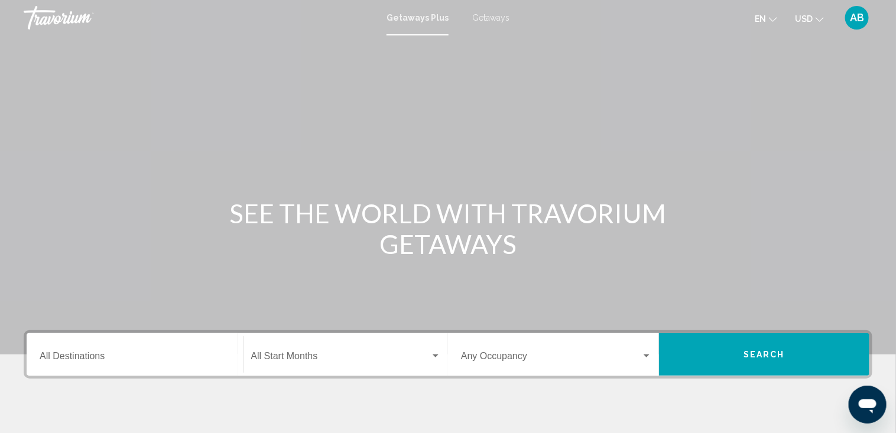
click at [295, 356] on span "Search widget" at bounding box center [341, 358] width 180 height 11
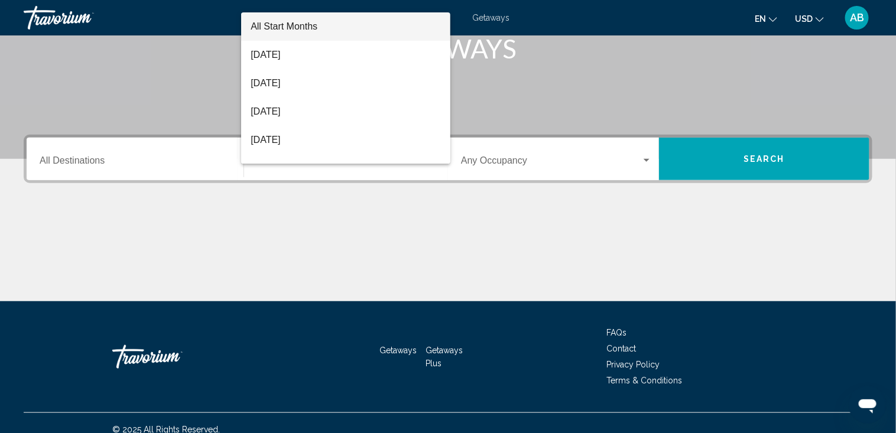
scroll to position [207, 0]
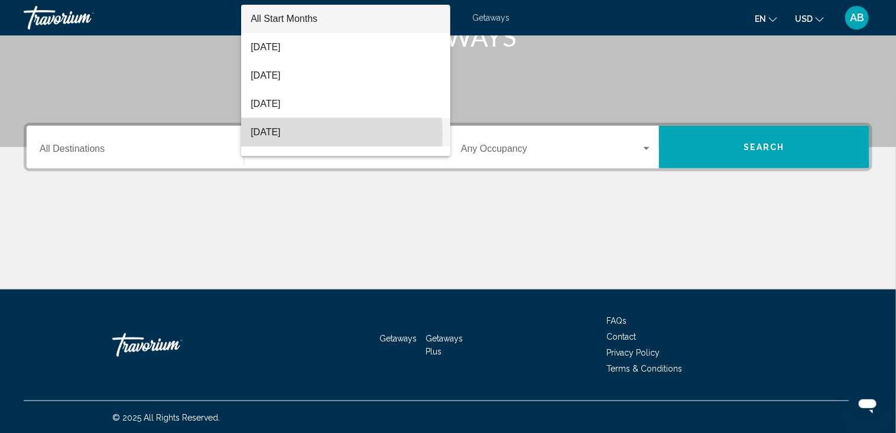
click at [300, 135] on span "[DATE]" at bounding box center [346, 132] width 190 height 28
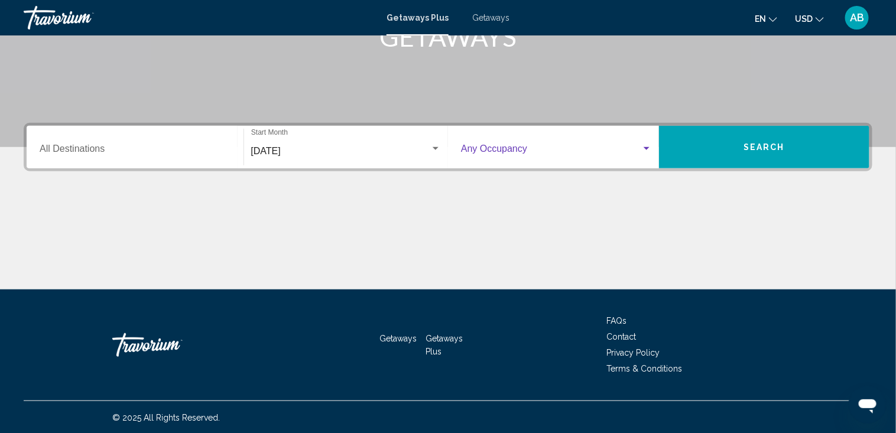
click at [646, 145] on div "Search widget" at bounding box center [646, 148] width 11 height 9
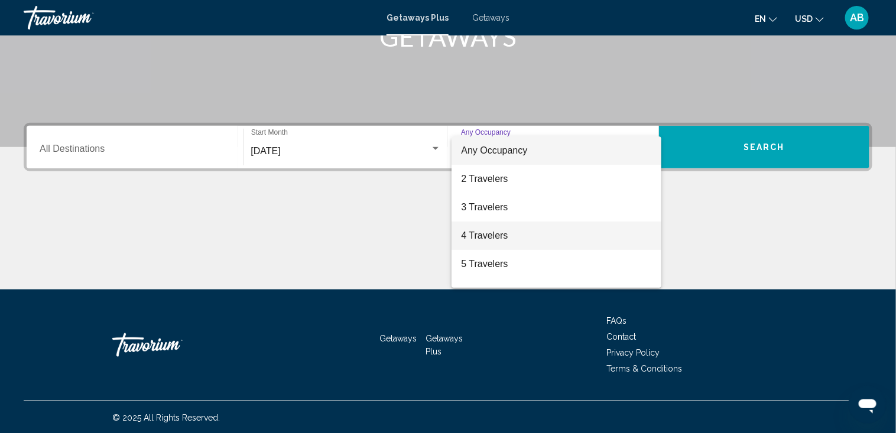
click at [549, 233] on span "4 Travelers" at bounding box center [556, 236] width 191 height 28
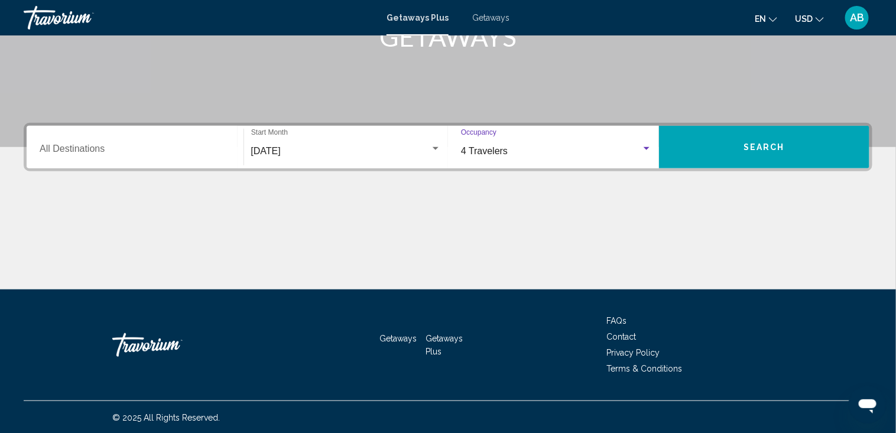
click at [757, 148] on span "Search" at bounding box center [763, 147] width 41 height 9
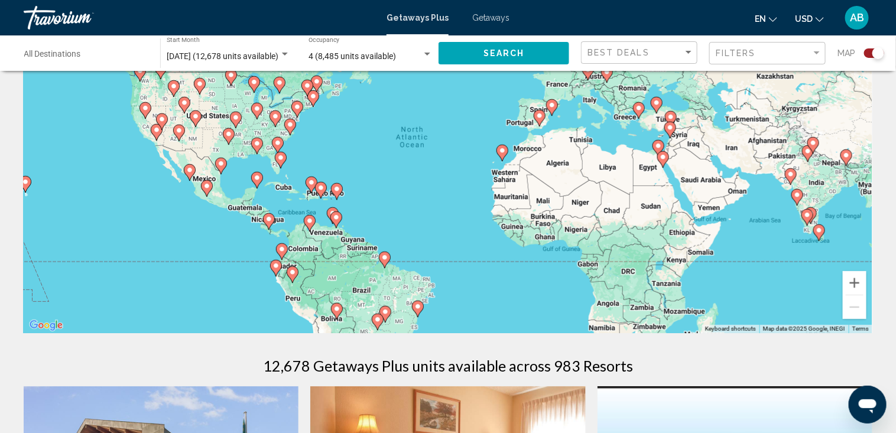
scroll to position [59, 0]
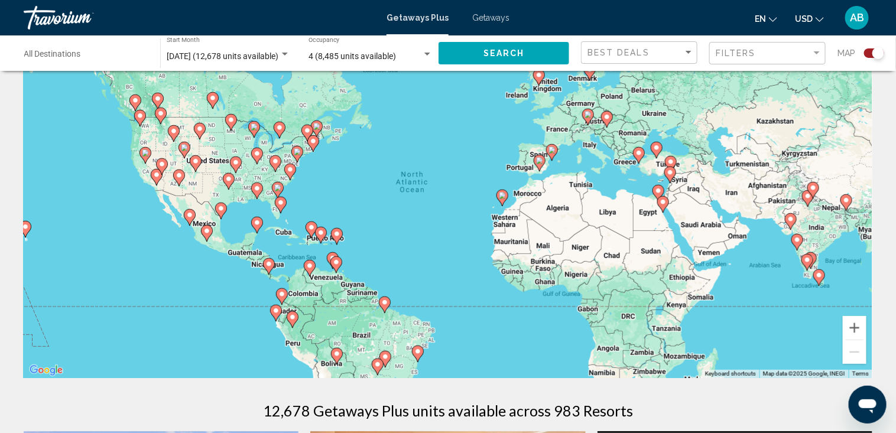
click at [587, 113] on image "Main content" at bounding box center [587, 114] width 7 height 7
type input "**********"
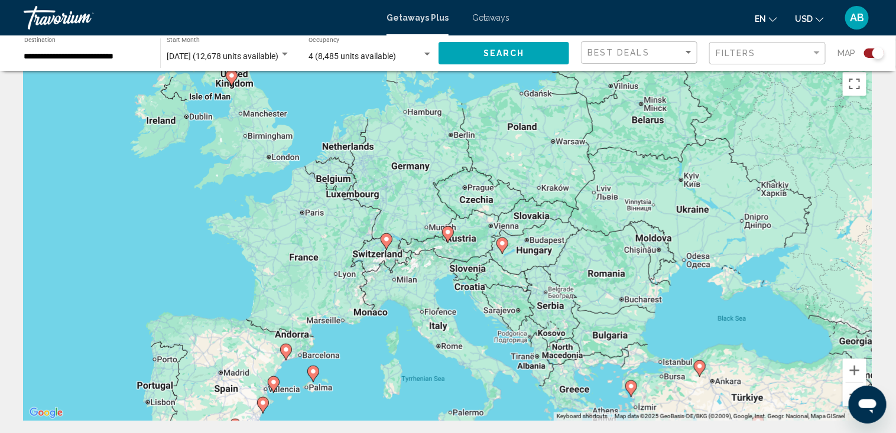
scroll to position [0, 0]
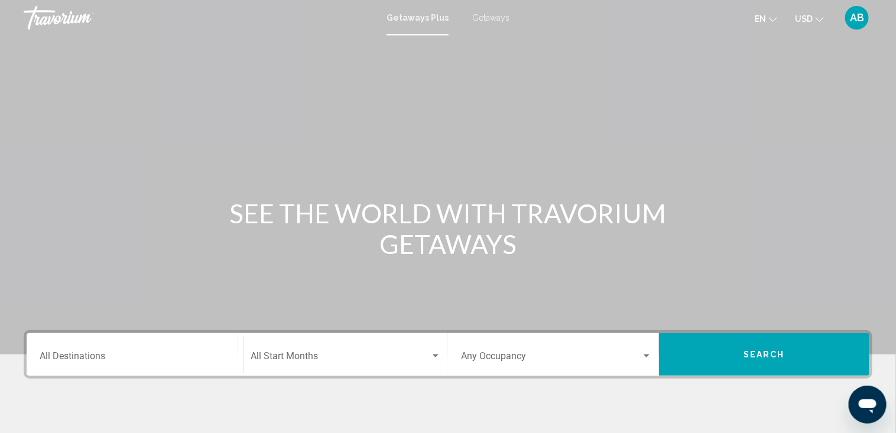
click at [492, 17] on span "Getaways" at bounding box center [490, 17] width 37 height 9
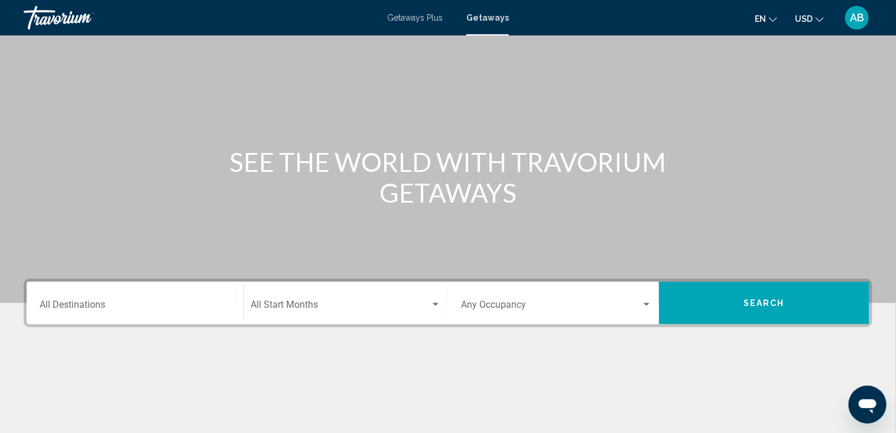
scroll to position [118, 0]
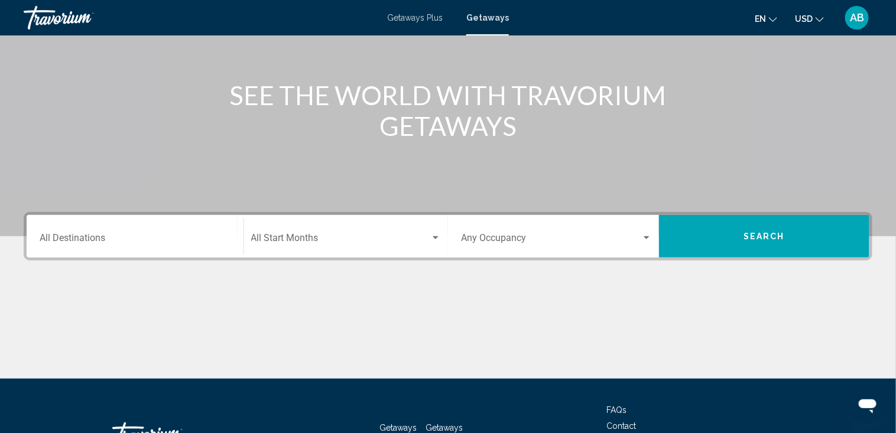
click at [435, 235] on div "Search widget" at bounding box center [435, 237] width 11 height 9
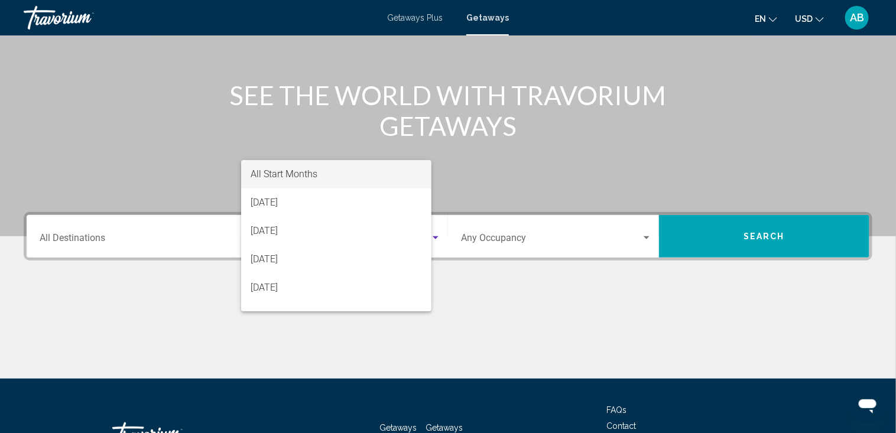
scroll to position [207, 0]
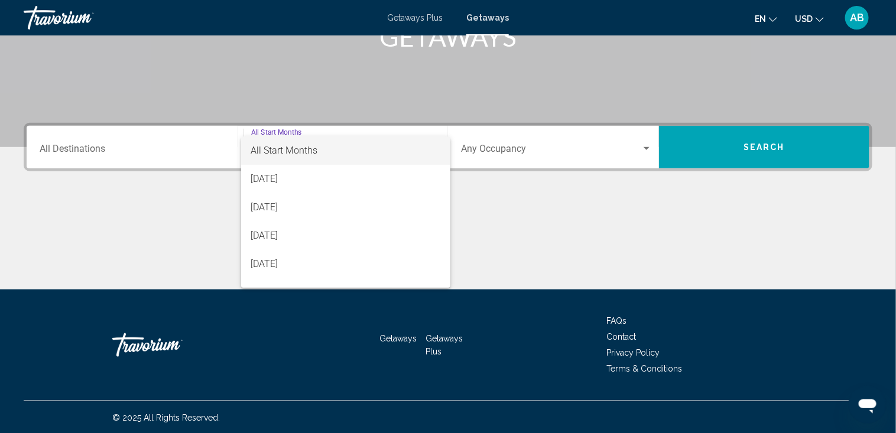
click at [490, 236] on div at bounding box center [448, 216] width 896 height 433
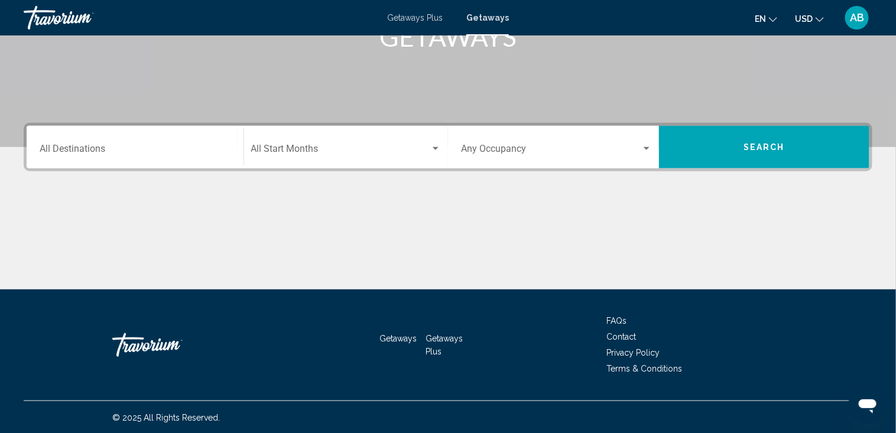
click at [401, 337] on span "Getaways" at bounding box center [397, 338] width 37 height 9
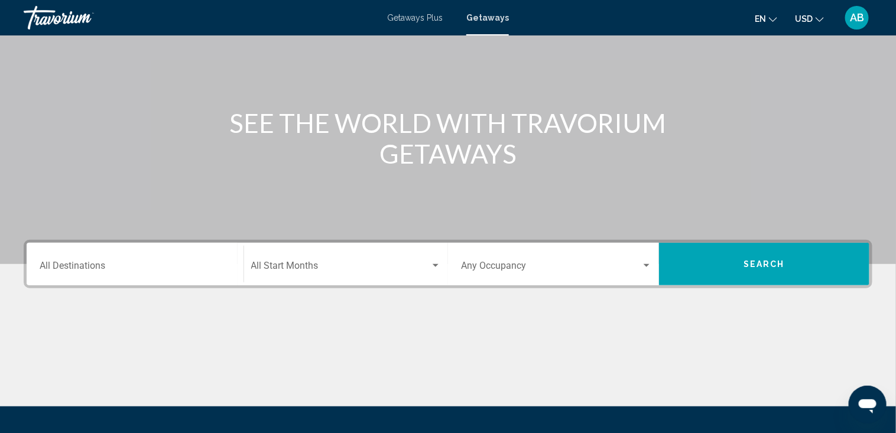
scroll to position [89, 0]
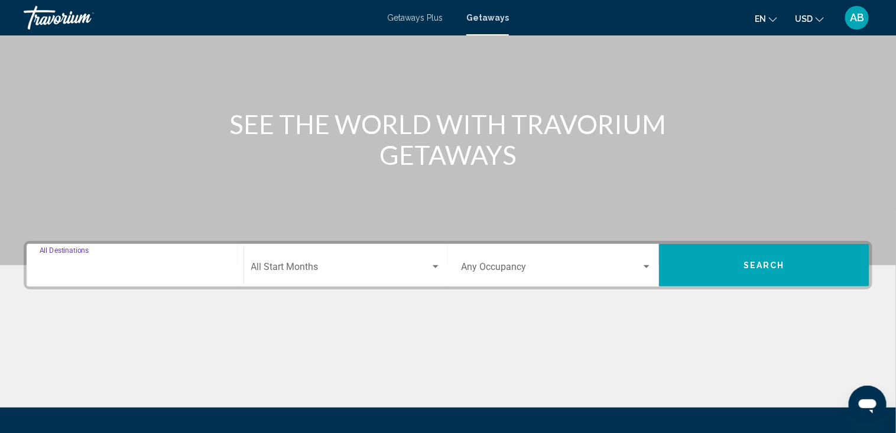
click at [84, 268] on input "Destination All Destinations" at bounding box center [135, 269] width 191 height 11
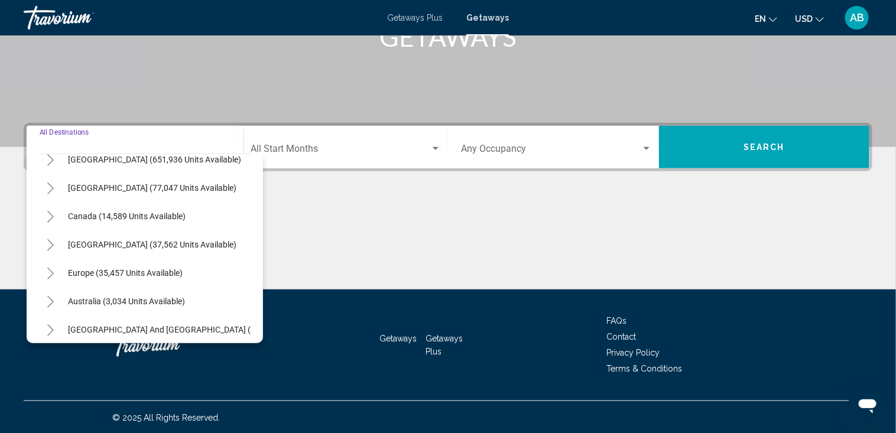
scroll to position [0, 0]
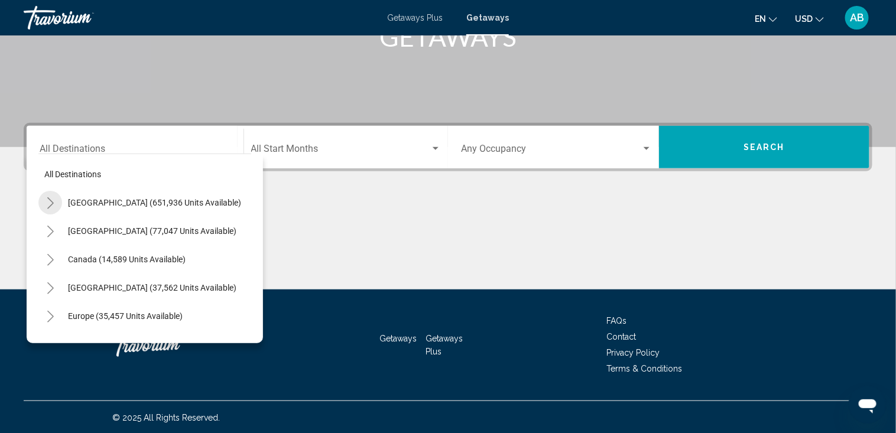
click at [46, 201] on icon "Toggle United States (651,936 units available)" at bounding box center [50, 203] width 9 height 12
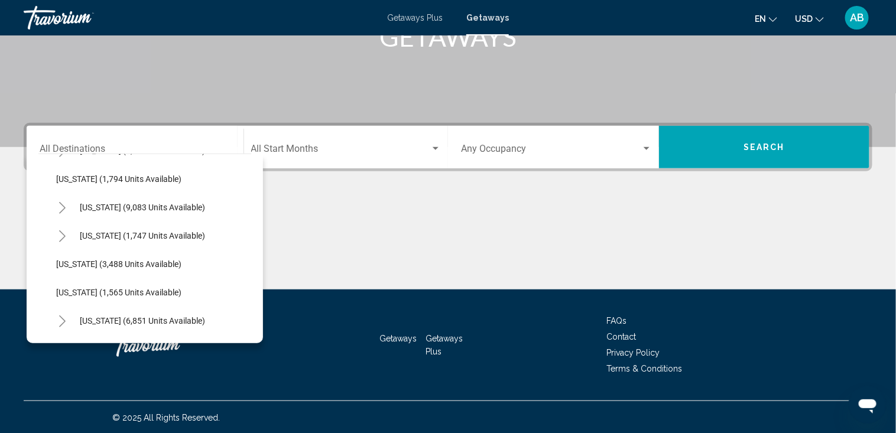
scroll to position [677, 0]
click at [58, 232] on icon "Toggle Nevada (9,083 units available)" at bounding box center [62, 235] width 9 height 12
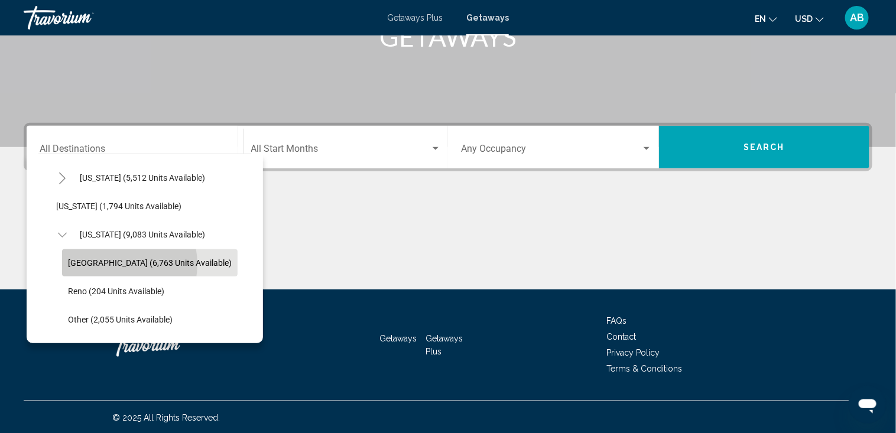
click at [110, 264] on span "[GEOGRAPHIC_DATA] (6,763 units available)" at bounding box center [150, 262] width 164 height 9
type input "**********"
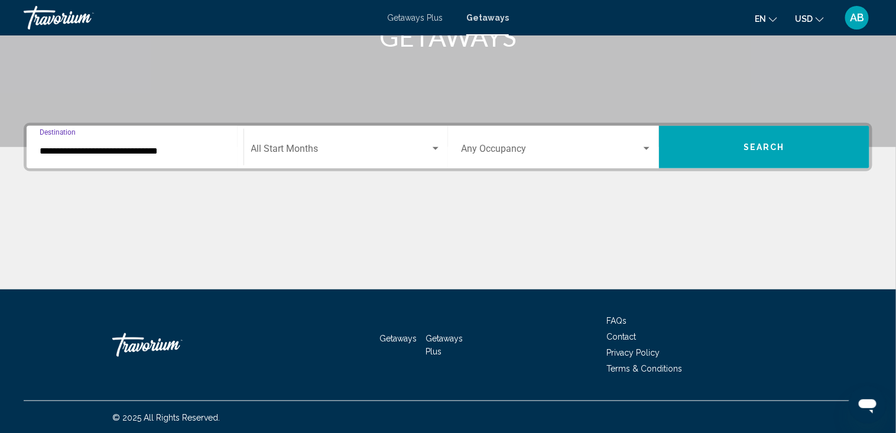
click at [110, 149] on input "**********" at bounding box center [135, 151] width 191 height 11
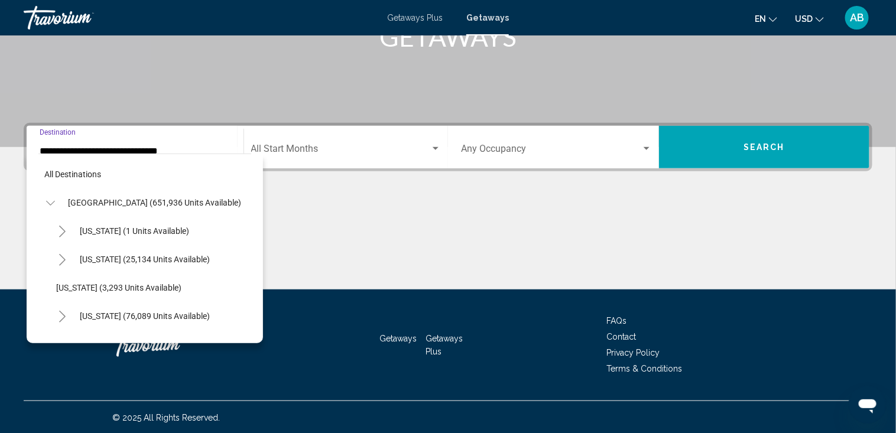
scroll to position [698, 0]
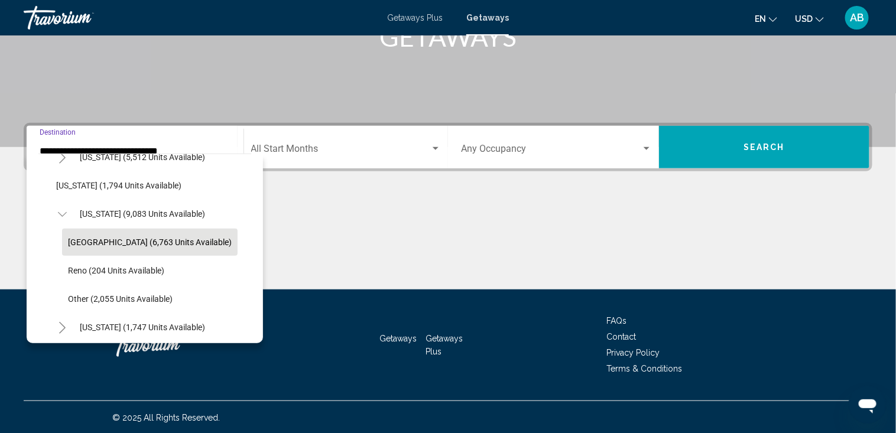
click at [415, 188] on div "**********" at bounding box center [448, 206] width 896 height 167
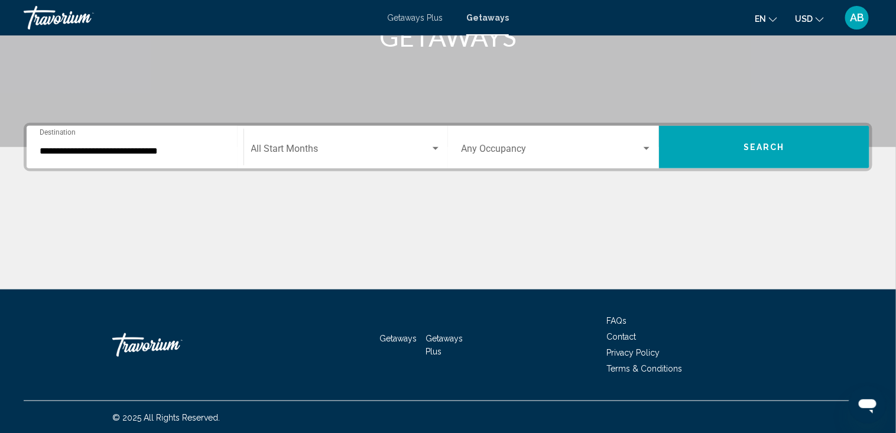
click at [437, 145] on div "Search widget" at bounding box center [435, 148] width 11 height 9
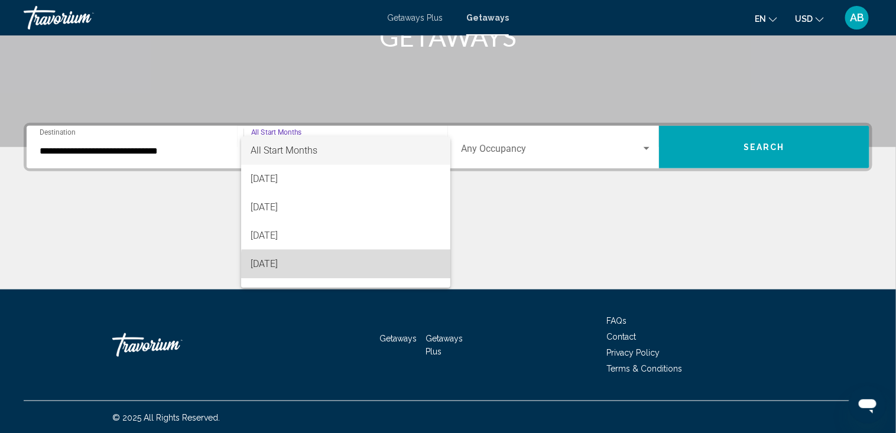
click at [369, 265] on span "[DATE]" at bounding box center [346, 264] width 190 height 28
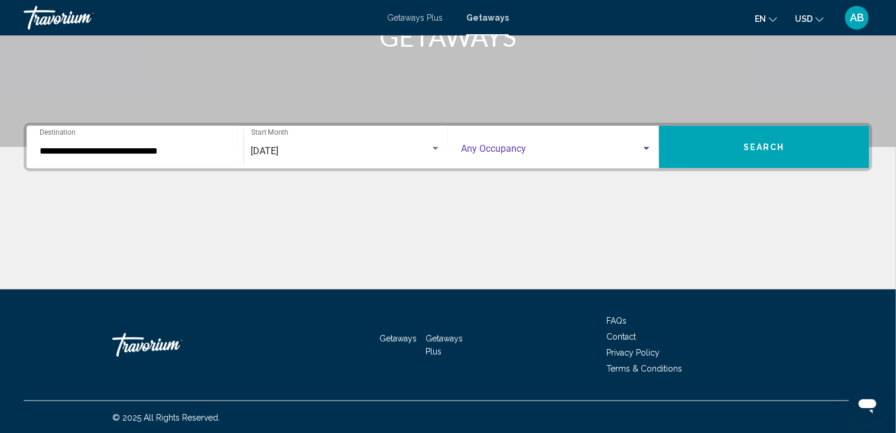
click at [648, 147] on div "Search widget" at bounding box center [646, 148] width 6 height 3
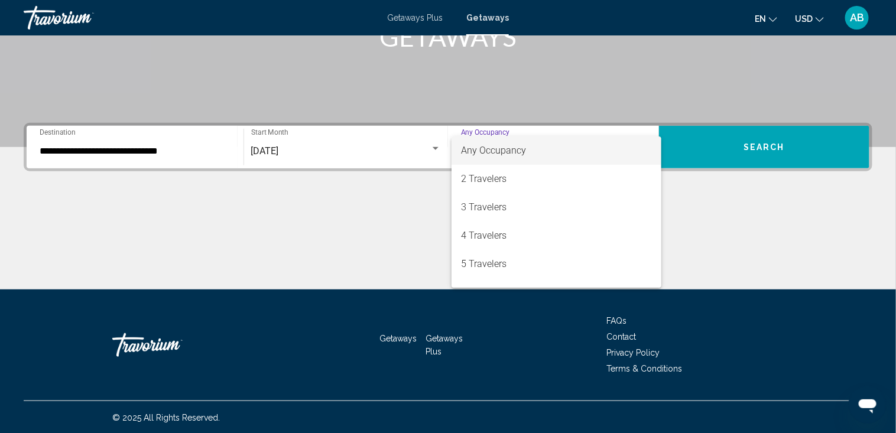
click at [760, 147] on div at bounding box center [448, 216] width 896 height 433
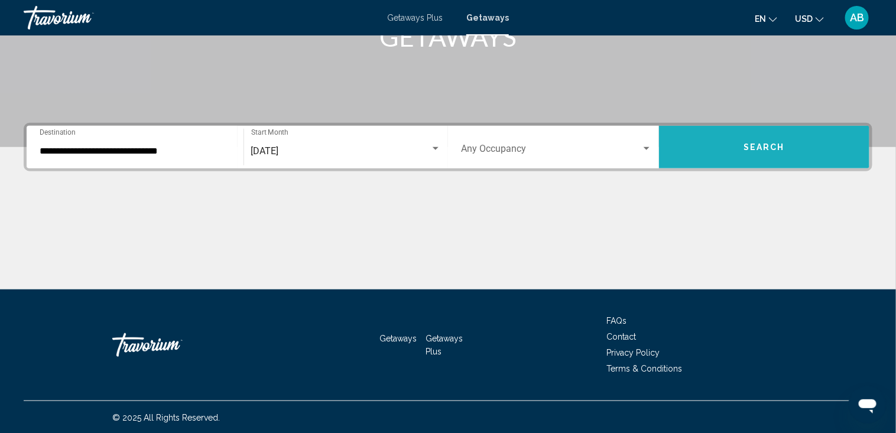
click at [760, 147] on span "Search" at bounding box center [763, 147] width 41 height 9
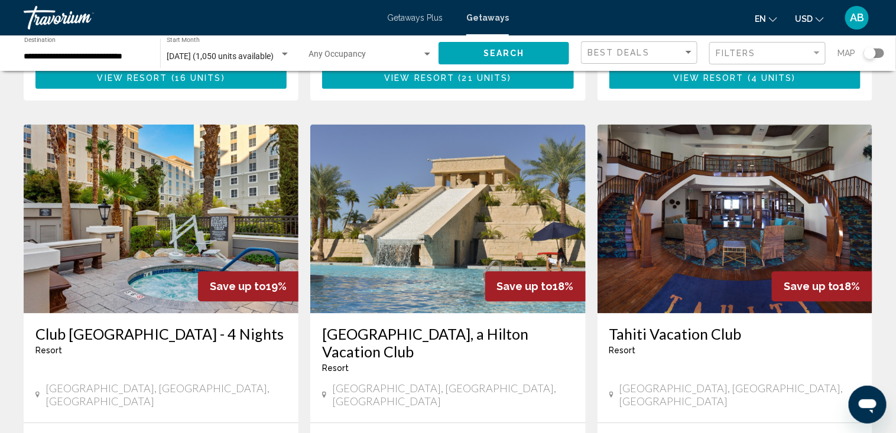
scroll to position [945, 0]
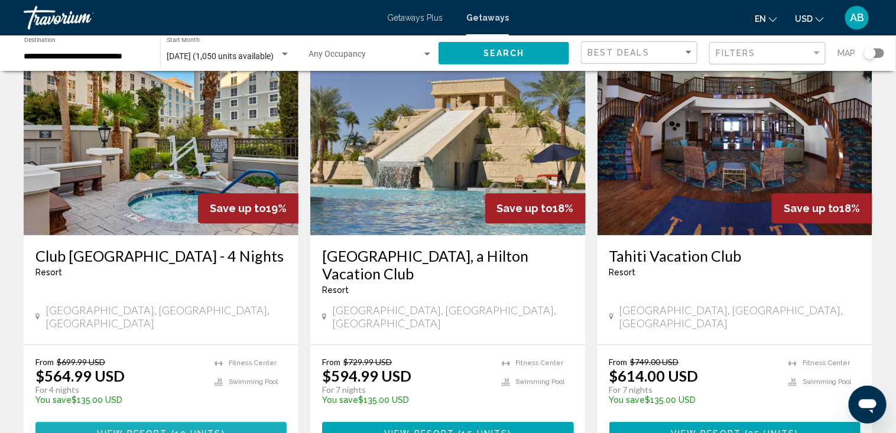
click at [149, 428] on span "View Resort" at bounding box center [132, 432] width 70 height 9
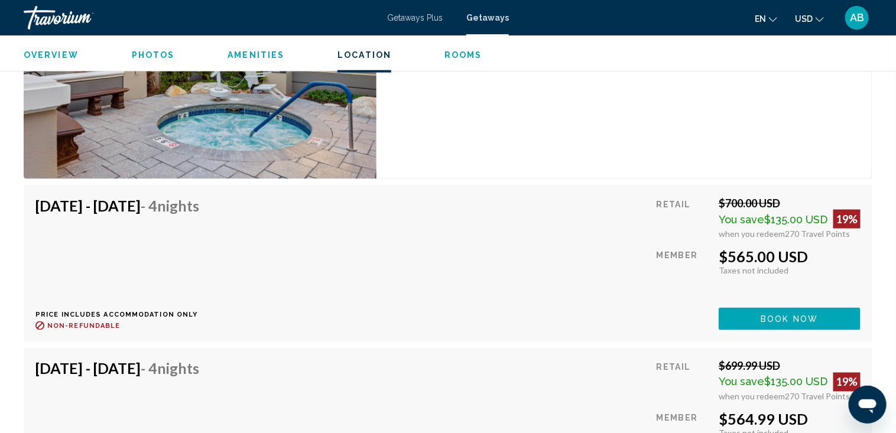
scroll to position [2235, 0]
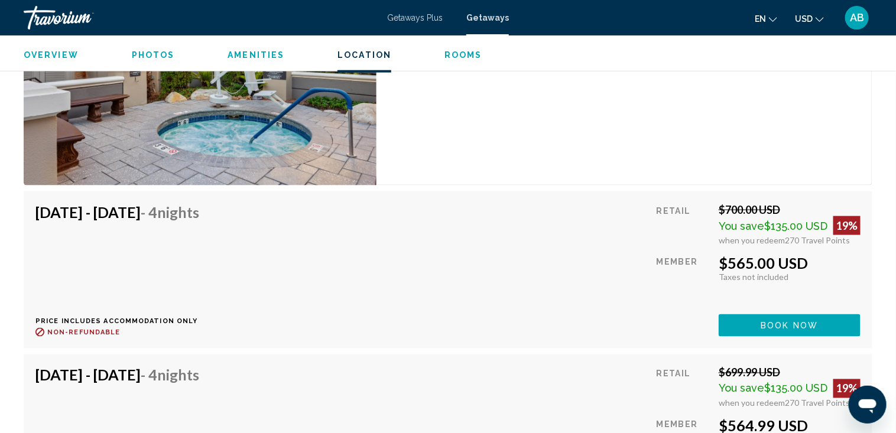
click at [807, 327] on span "Book now" at bounding box center [789, 325] width 57 height 9
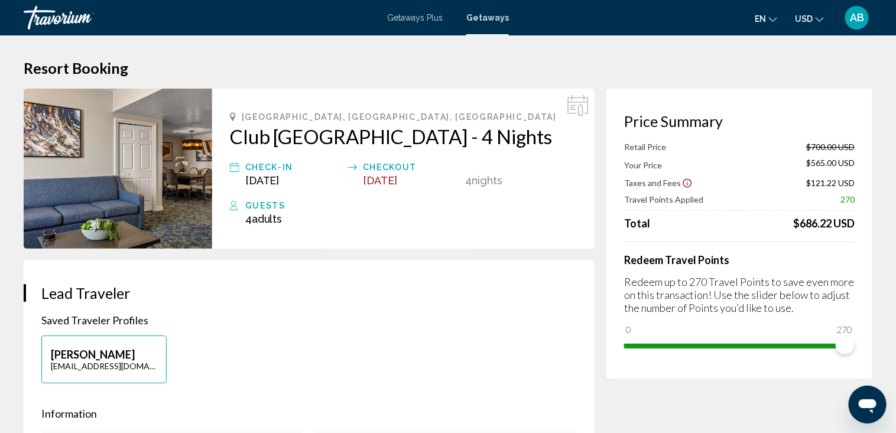
click at [870, 405] on icon "Open messaging window" at bounding box center [867, 406] width 18 height 14
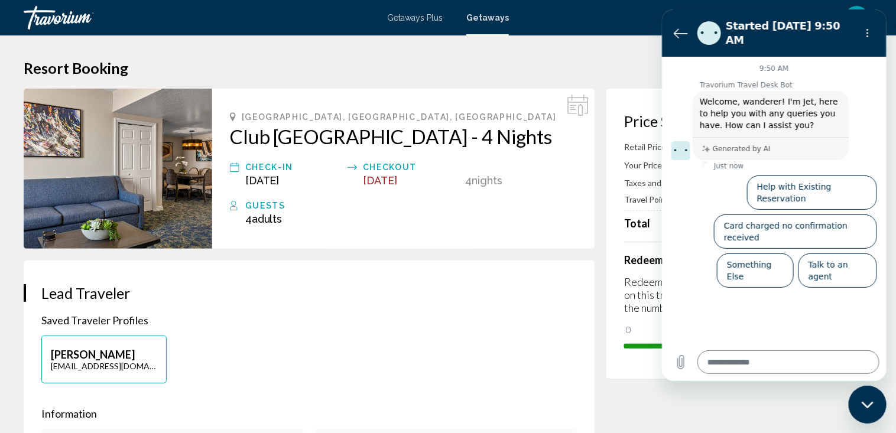
click at [864, 401] on icon "Close messaging window" at bounding box center [867, 405] width 12 height 8
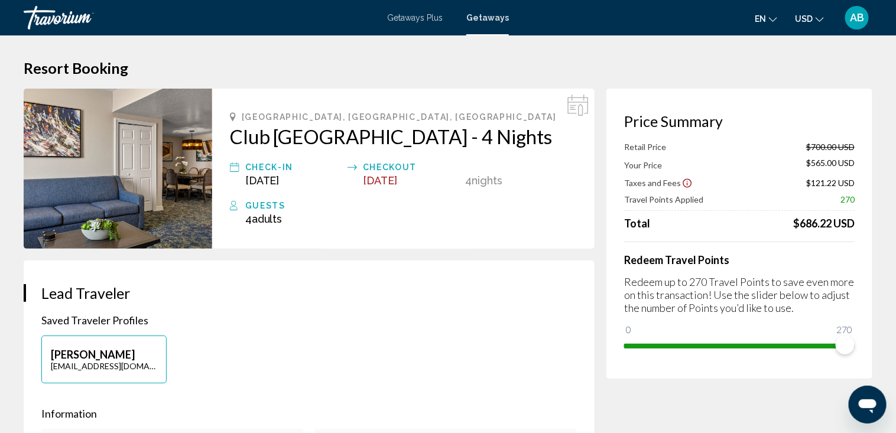
click at [867, 402] on icon "Open messaging window" at bounding box center [867, 406] width 18 height 14
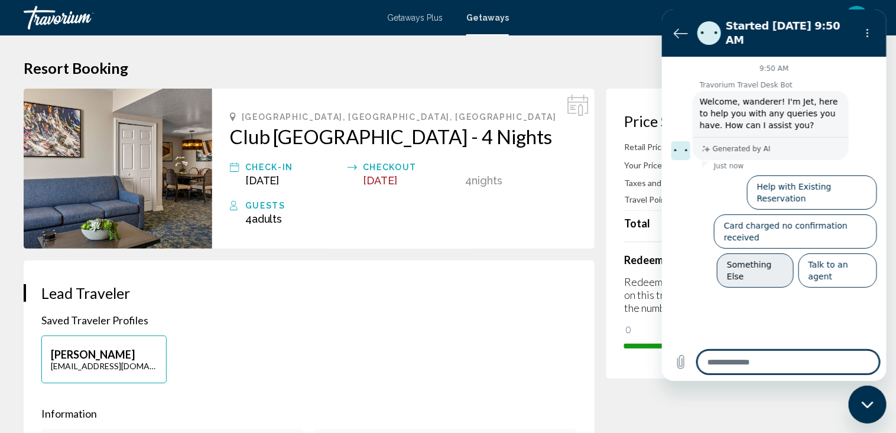
click at [756, 253] on button "Something Else" at bounding box center [754, 270] width 77 height 34
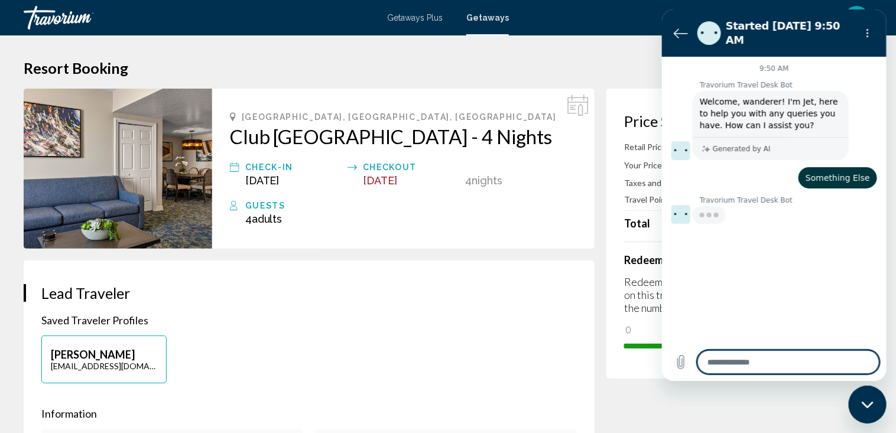
type textarea "*"
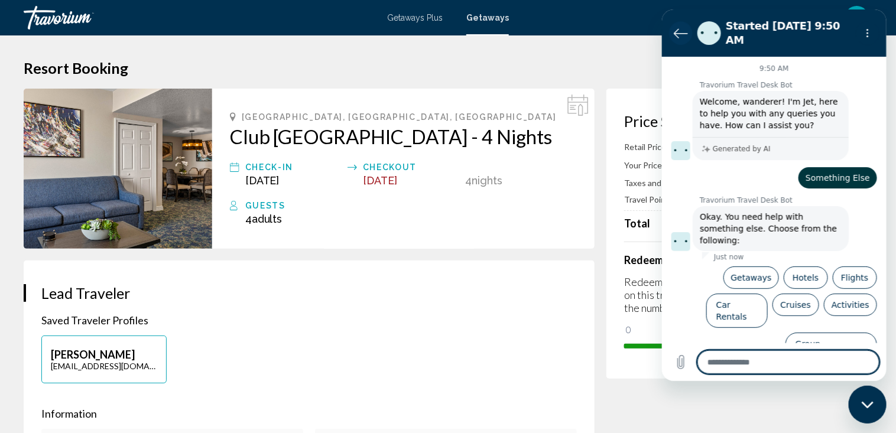
click at [679, 29] on icon "Back to the conversation list" at bounding box center [680, 33] width 13 height 9
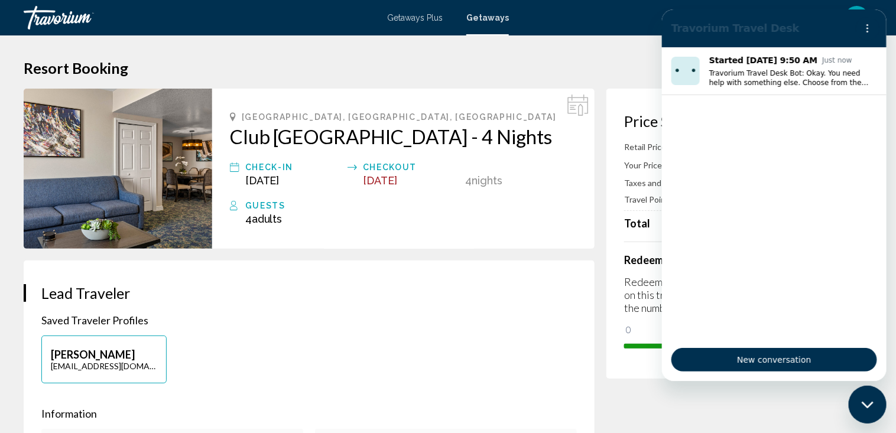
click at [865, 404] on icon "Close messaging window" at bounding box center [867, 405] width 12 height 8
